Goal: Complete application form

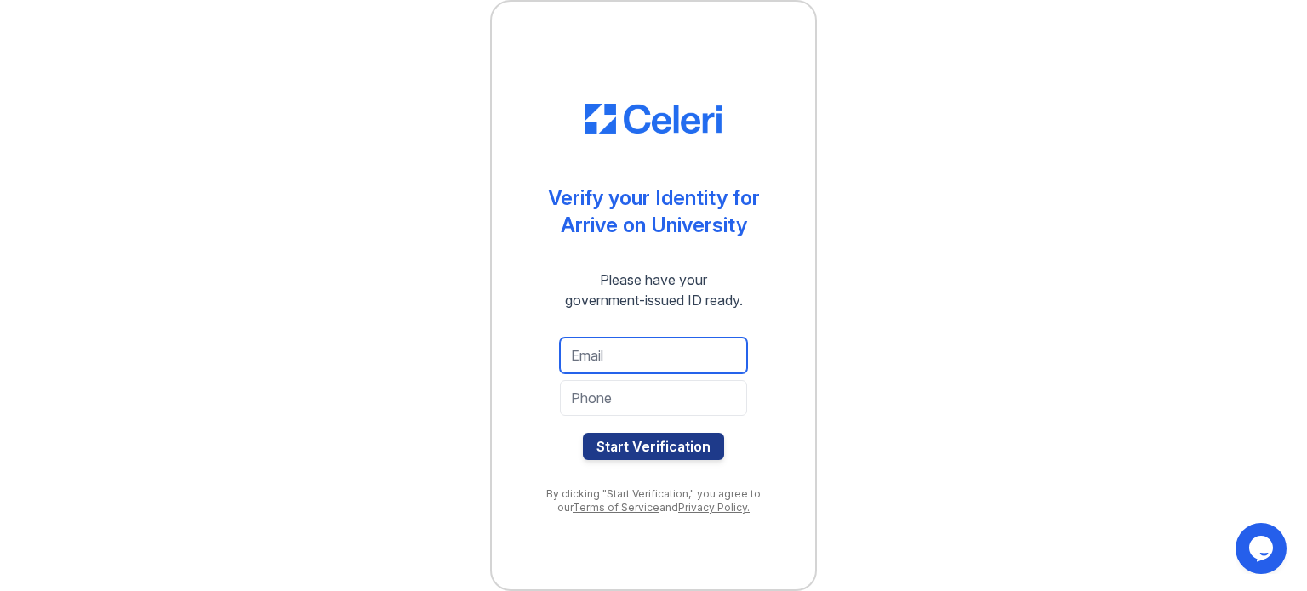
click at [629, 354] on input "email" at bounding box center [653, 356] width 187 height 36
type input "jtxu@aol.com"
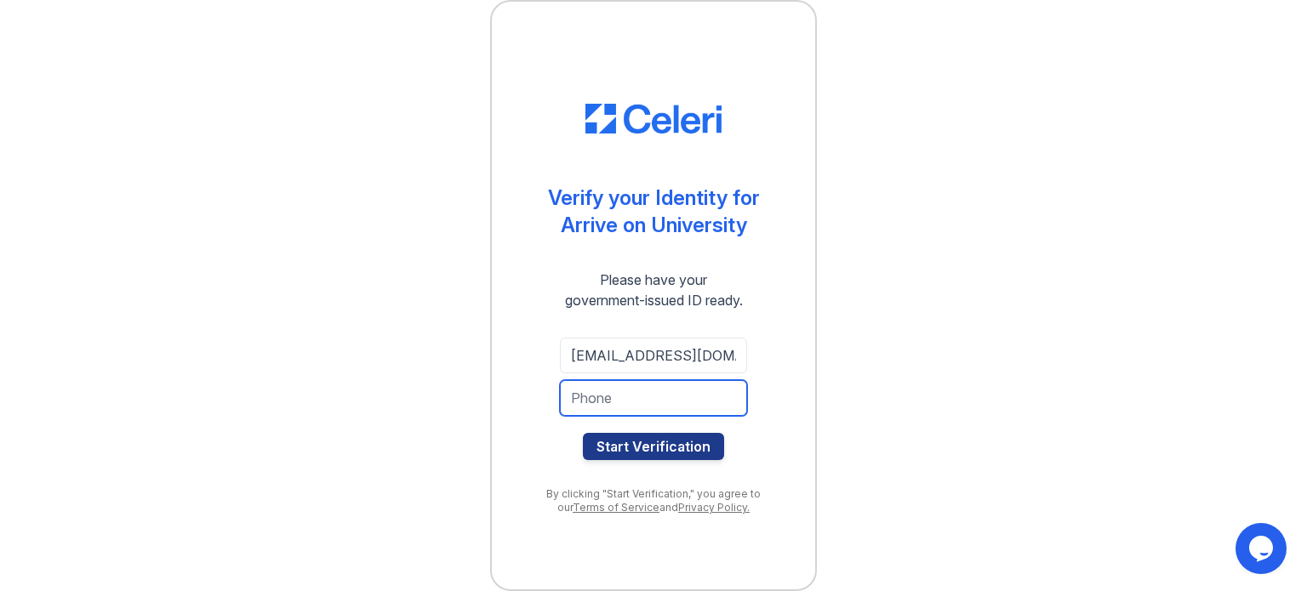
click at [638, 394] on input "tel" at bounding box center [653, 398] width 187 height 36
type input "9174638887"
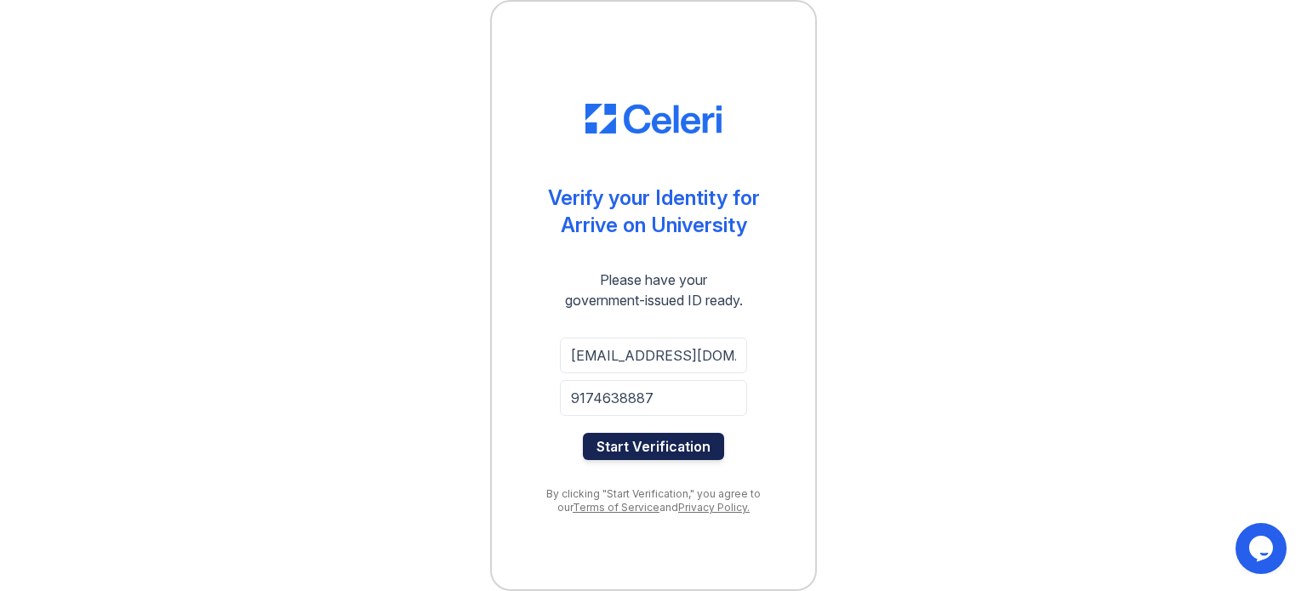
click at [694, 459] on button "Start Verification" at bounding box center [653, 446] width 141 height 27
